Goal: Task Accomplishment & Management: Manage account settings

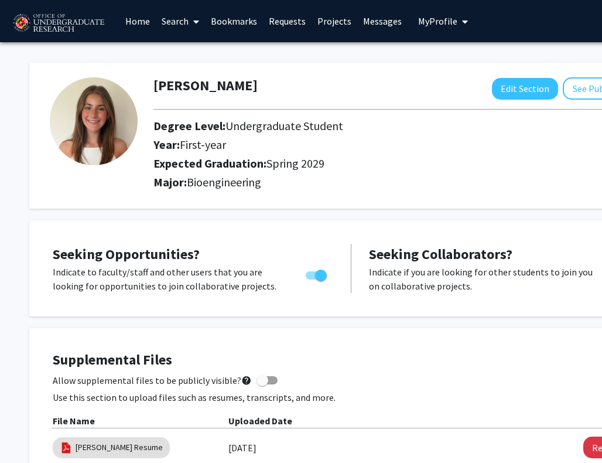
scroll to position [515, 0]
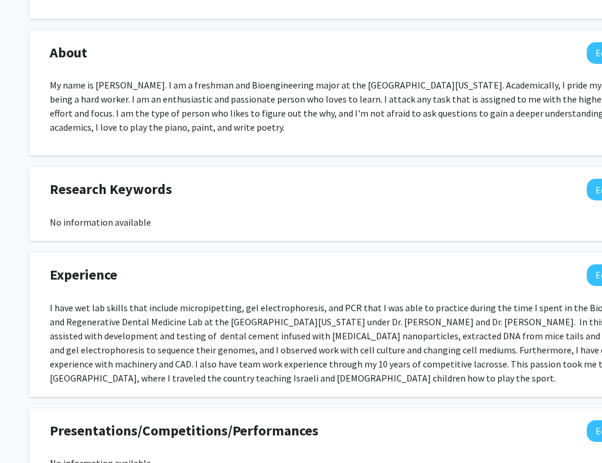
click at [152, 334] on div "I have wet lab skills that include micropipetting, gel electrophoresis, and PCR…" at bounding box center [351, 342] width 603 height 84
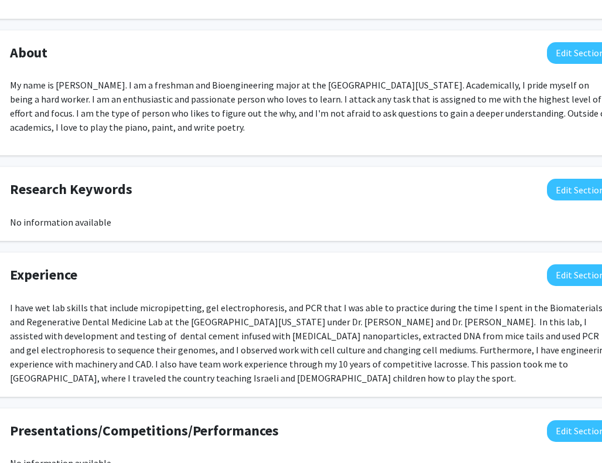
scroll to position [515, 39]
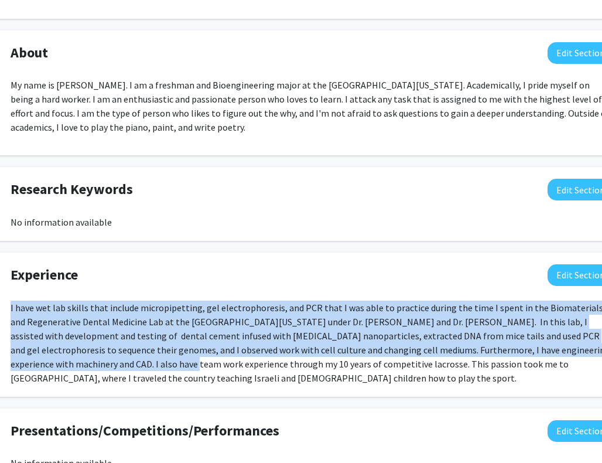
drag, startPoint x: 9, startPoint y: 308, endPoint x: 108, endPoint y: 366, distance: 114.2
click at [108, 366] on div "I have wet lab skills that include micropipetting, gel electrophoresis, and PCR…" at bounding box center [312, 342] width 621 height 84
copy div "I have wet lab skills that include micropipetting, gel electrophoresis, and PCR…"
click at [564, 276] on button "Edit Section" at bounding box center [581, 275] width 66 height 22
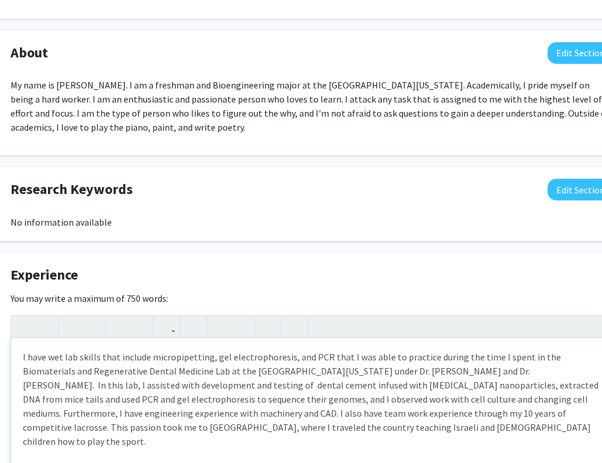
click at [426, 370] on div "I have wet lab skills that include micropipetting, gel electrophoresis, and PCR…" at bounding box center [312, 426] width 602 height 176
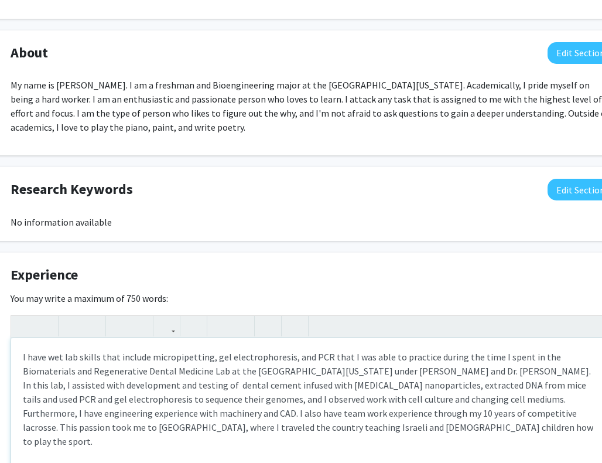
type textarea "I have wet lab skills that include micropipetting, gel electrophoresis, and PCR…"
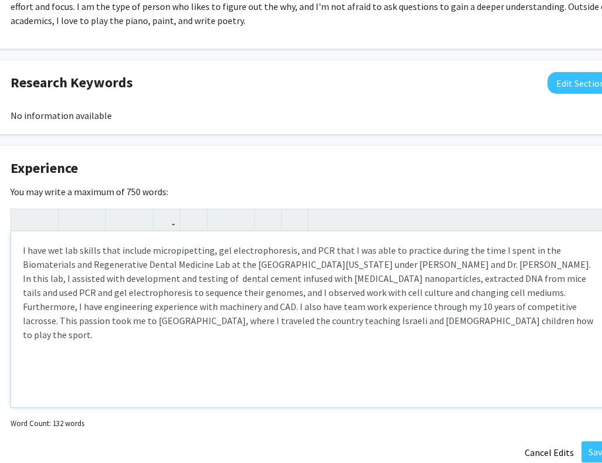
scroll to position [661, 39]
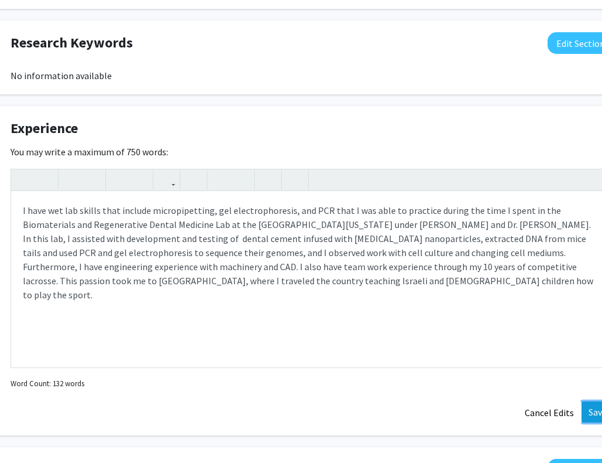
click at [586, 410] on button "Save" at bounding box center [598, 411] width 32 height 21
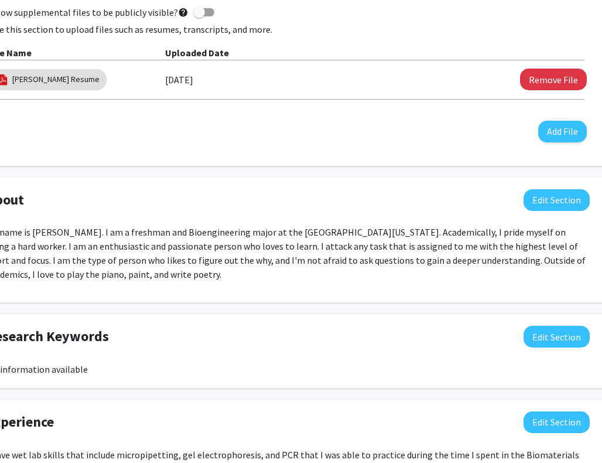
scroll to position [368, 57]
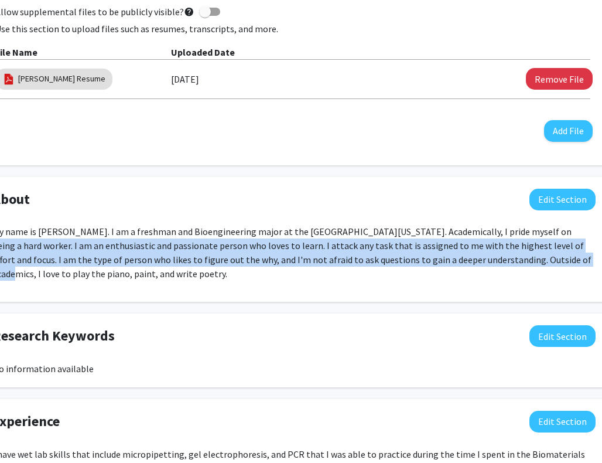
drag, startPoint x: 524, startPoint y: 230, endPoint x: 508, endPoint y: 265, distance: 38.8
click at [508, 265] on p "My name is [PERSON_NAME]. I am a freshman and Bioengineering major at the [GEOG…" at bounding box center [293, 252] width 603 height 56
copy p "I pride myself on being a hard worker. I am an enthusiastic and passionate pers…"
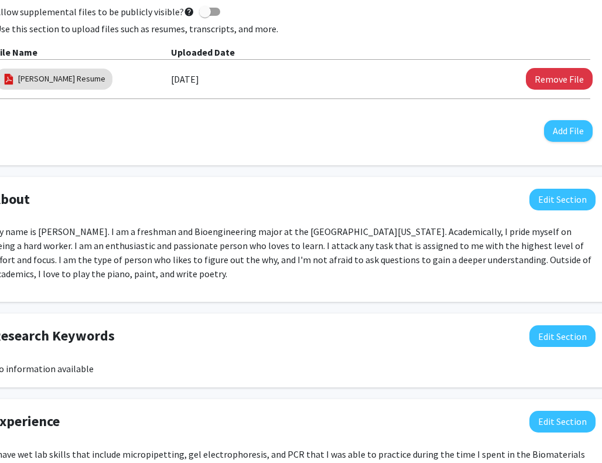
click at [230, 267] on p "My name is [PERSON_NAME]. I am a freshman and Bioengineering major at the [GEOG…" at bounding box center [293, 252] width 603 height 56
drag, startPoint x: 71, startPoint y: 274, endPoint x: 220, endPoint y: 273, distance: 148.8
click at [220, 273] on p "My name is [PERSON_NAME]. I am a freshman and Bioengineering major at the [GEOG…" at bounding box center [293, 252] width 603 height 56
copy p "play the piano, paint, and write poetry"
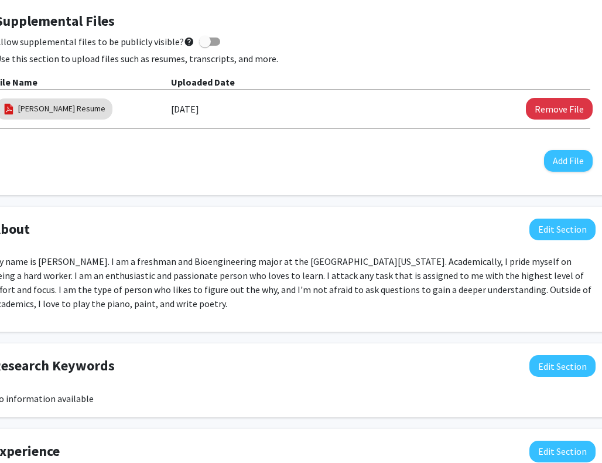
click at [462, 313] on div "My name is [PERSON_NAME]. I am a freshman and Bioengineering major at the [GEOG…" at bounding box center [293, 287] width 603 height 66
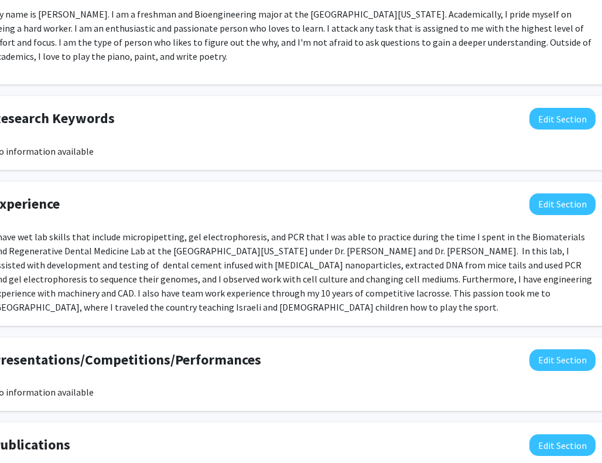
scroll to position [592, 57]
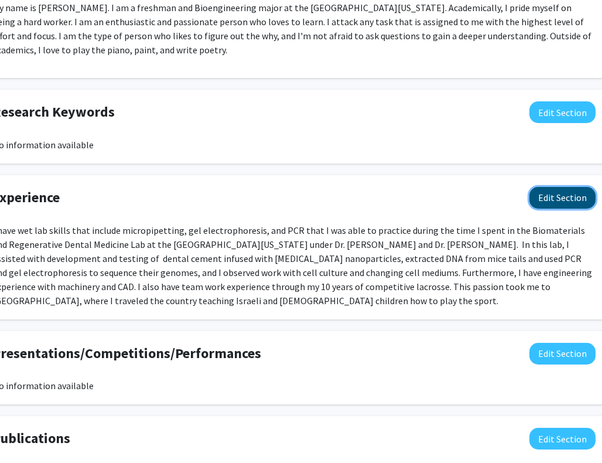
click at [553, 202] on button "Edit Section" at bounding box center [563, 198] width 66 height 22
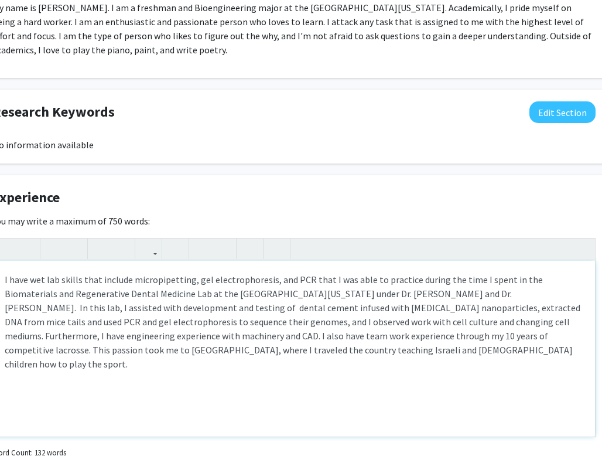
click at [168, 309] on div "I have wet lab skills that include micropipetting, gel electrophoresis, and PCR…" at bounding box center [294, 349] width 602 height 176
type textarea "I have wet lab skills that include micropipetting, gel electrophoresis, and PCR…"
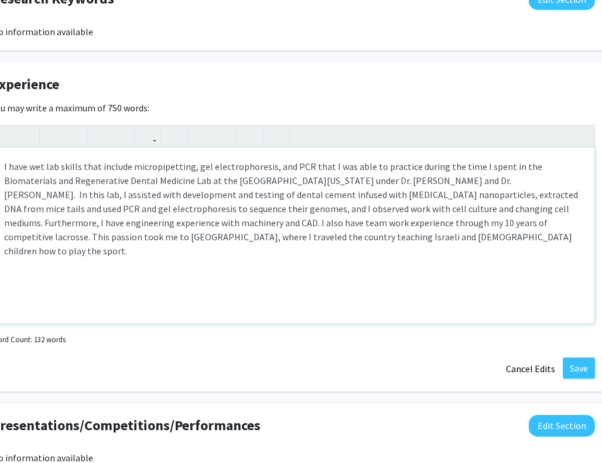
scroll to position [708, 58]
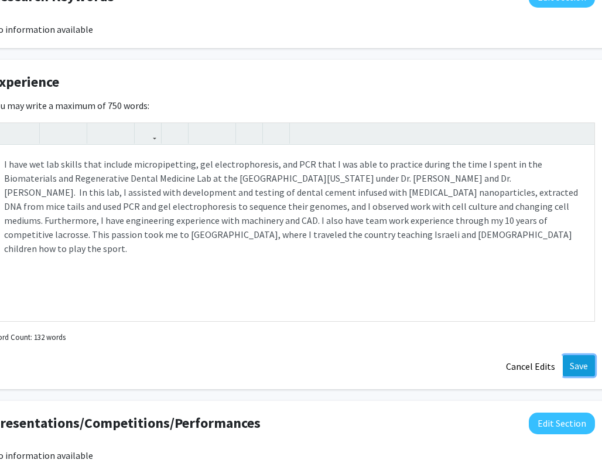
click at [567, 358] on button "Save" at bounding box center [579, 365] width 32 height 21
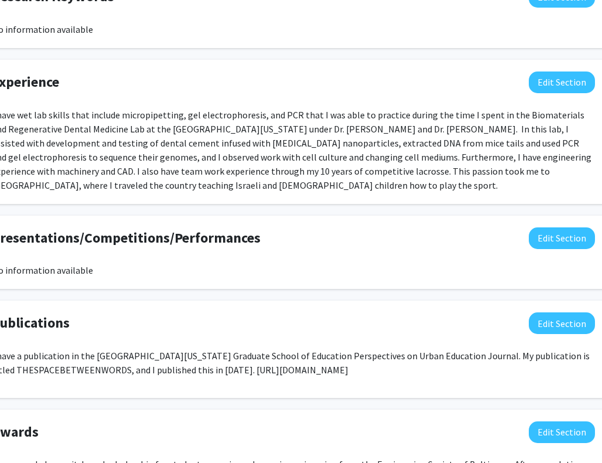
click at [397, 202] on div "Experience Edit Section I have wet lab skills that include micropipetting, gel …" at bounding box center [293, 132] width 644 height 144
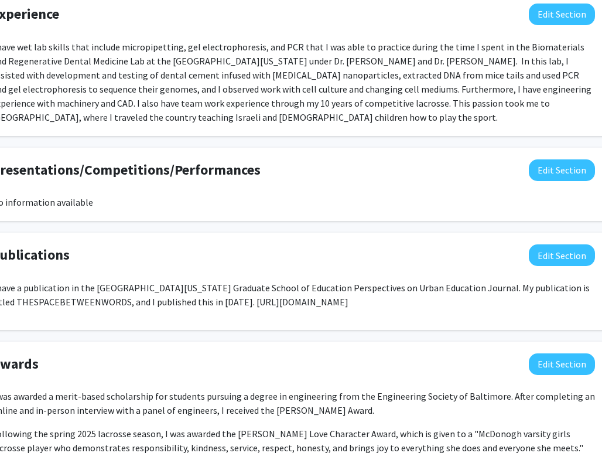
scroll to position [783, 58]
